Goal: Task Accomplishment & Management: Use online tool/utility

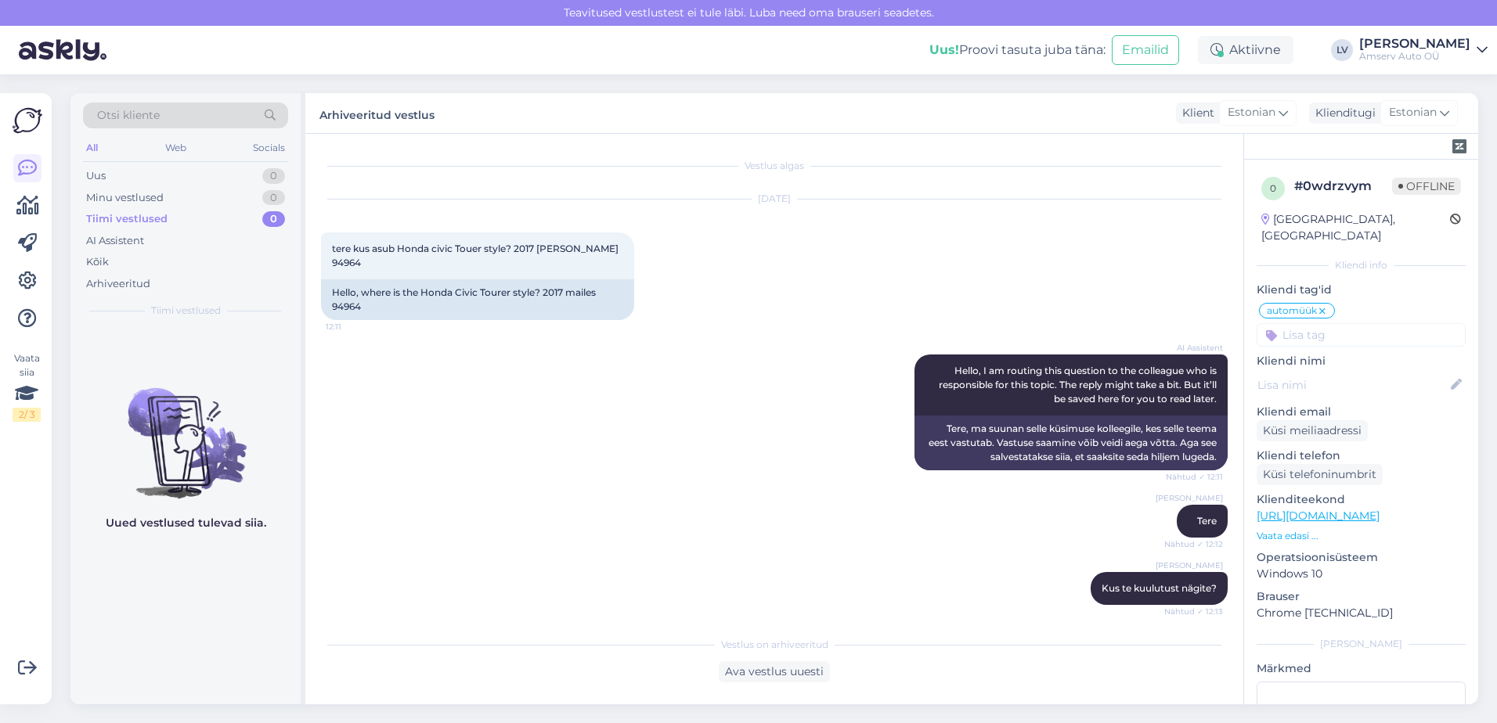
scroll to position [1686, 0]
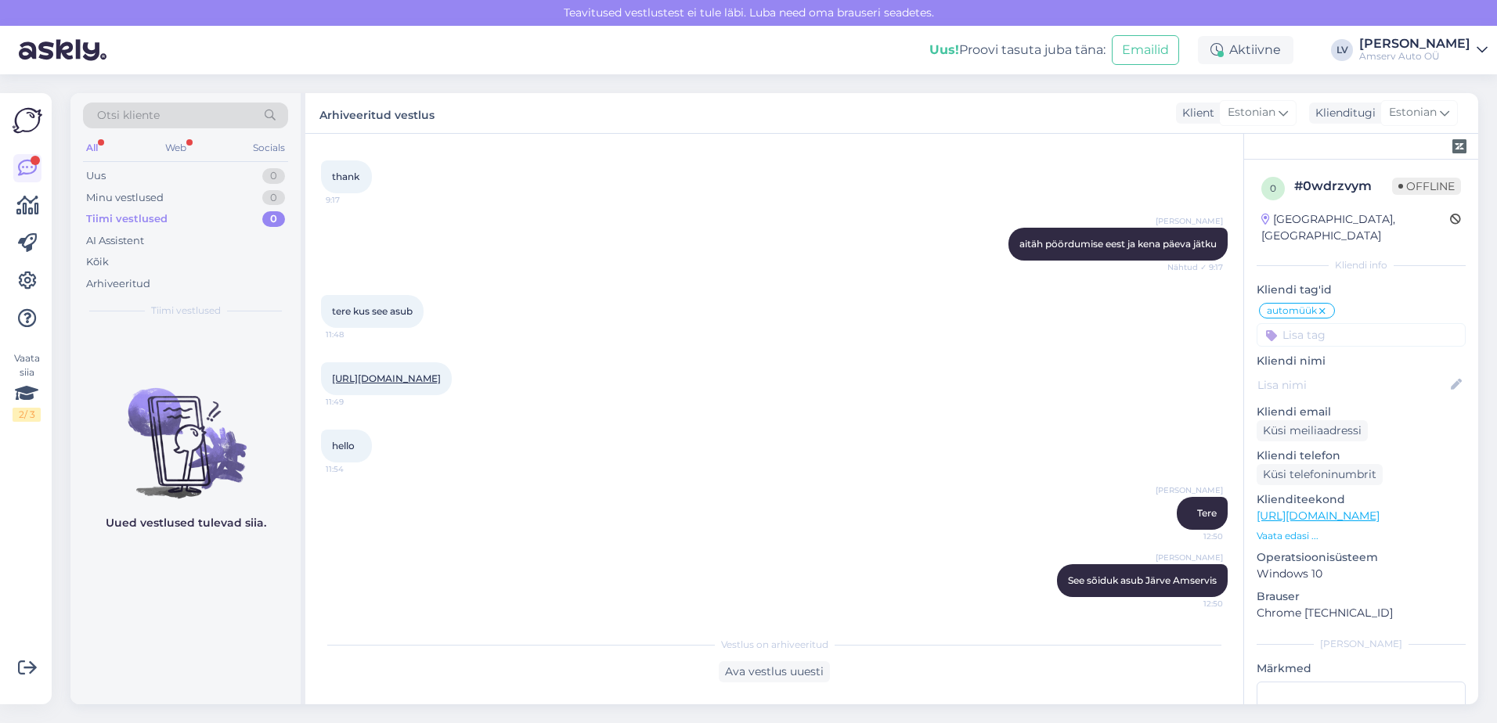
drag, startPoint x: 229, startPoint y: 614, endPoint x: 236, endPoint y: 607, distance: 10.5
click at [229, 614] on div "Uued vestlused tulevad siia." at bounding box center [185, 515] width 230 height 377
click at [674, 359] on div "[URL][DOMAIN_NAME] 11:49" at bounding box center [774, 378] width 906 height 67
click at [180, 137] on div "Otsi kliente" at bounding box center [185, 120] width 205 height 35
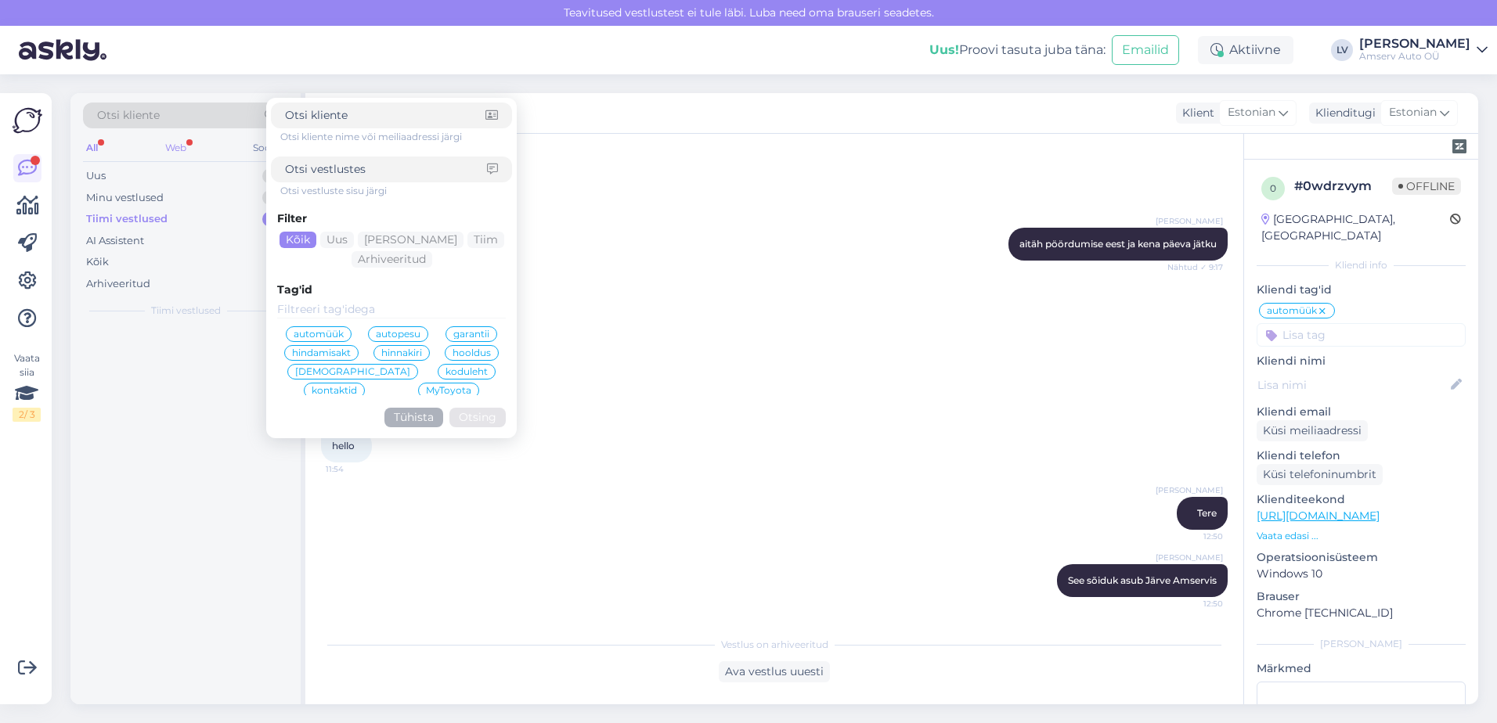
click at [171, 153] on div "Web" at bounding box center [175, 148] width 27 height 20
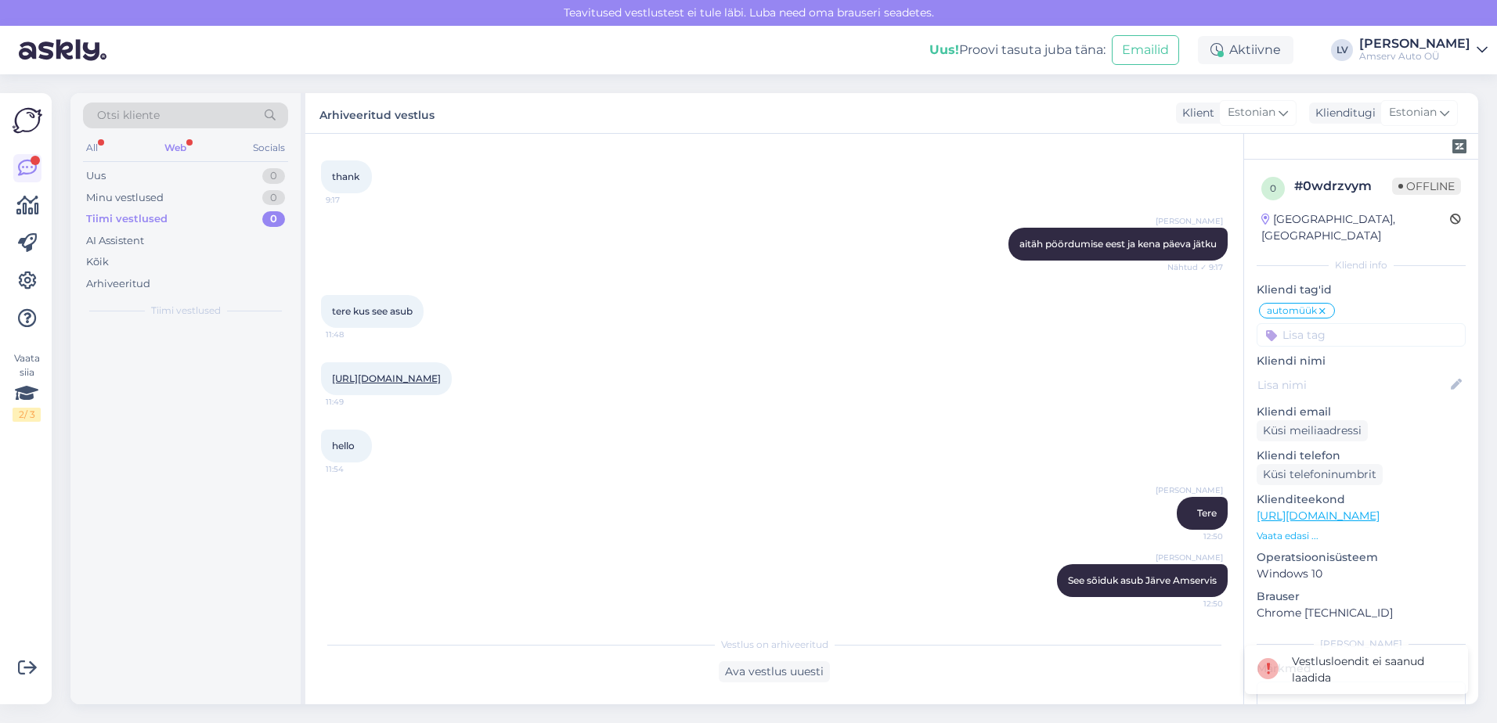
click at [177, 142] on div "Web" at bounding box center [175, 148] width 28 height 20
click at [185, 182] on div "Uus 0" at bounding box center [185, 176] width 205 height 22
click at [187, 200] on div "Minu vestlused 0" at bounding box center [185, 198] width 205 height 22
click at [178, 146] on div "Web" at bounding box center [175, 148] width 28 height 20
click at [89, 150] on div "All" at bounding box center [92, 148] width 18 height 20
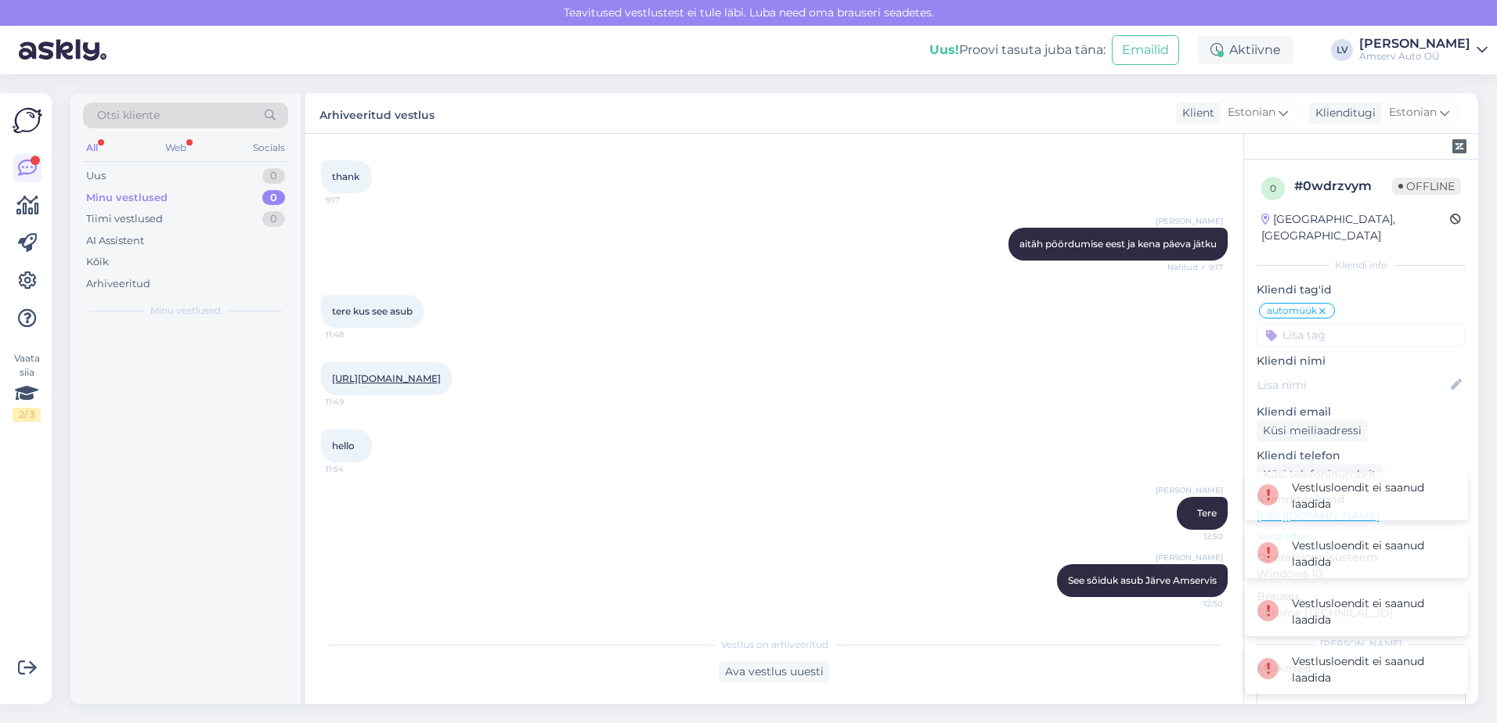
click at [89, 150] on div "All" at bounding box center [92, 148] width 18 height 20
